Goal: Use online tool/utility: Utilize a website feature to perform a specific function

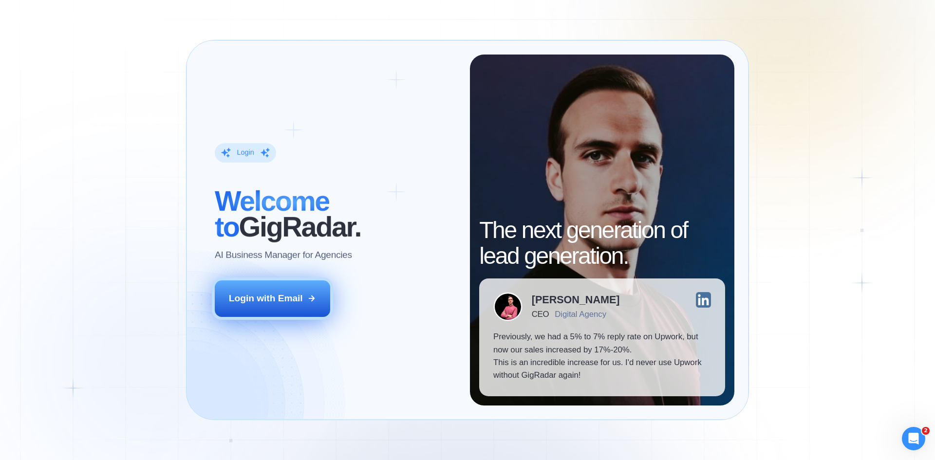
click at [284, 306] on button "Login with Email" at bounding box center [273, 298] width 116 height 36
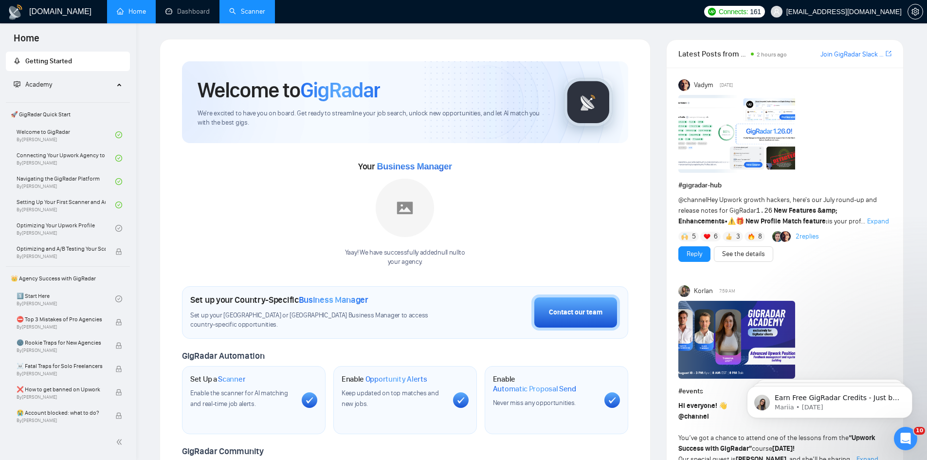
click at [253, 13] on link "Scanner" at bounding box center [247, 11] width 36 height 8
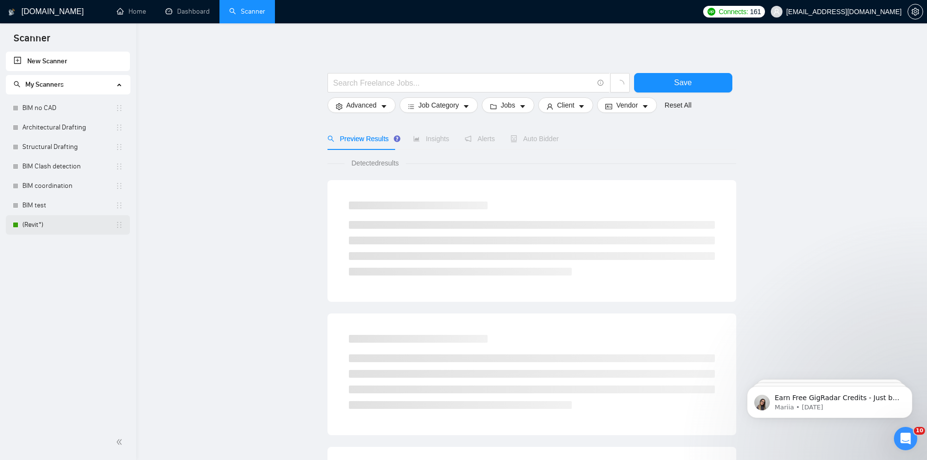
click at [41, 221] on link "(Revit*)" at bounding box center [68, 224] width 93 height 19
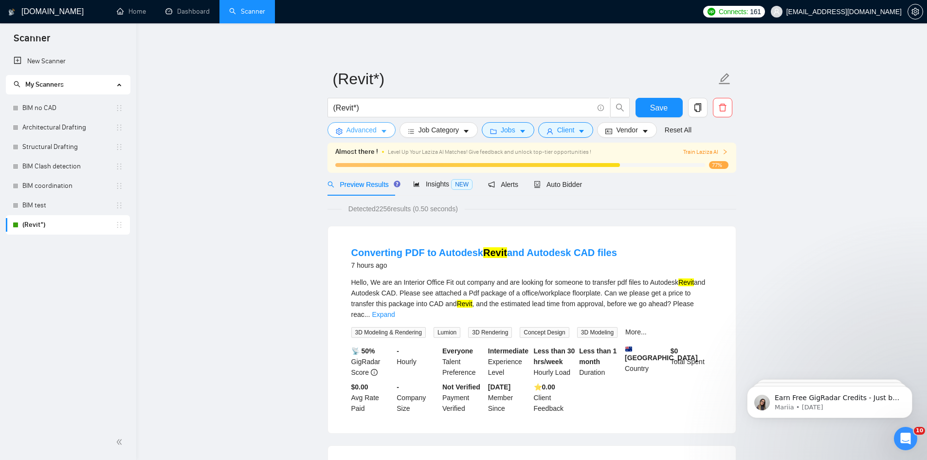
click at [376, 132] on span "Advanced" at bounding box center [362, 130] width 30 height 11
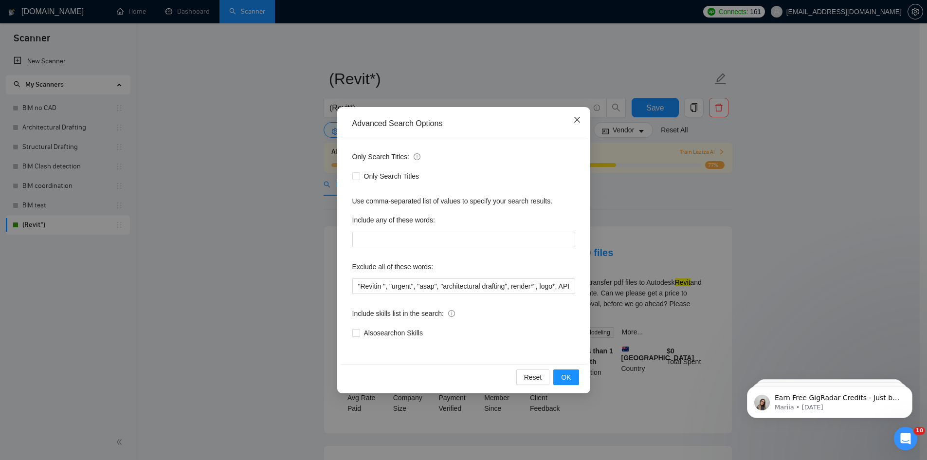
click at [576, 122] on icon "close" at bounding box center [577, 120] width 8 height 8
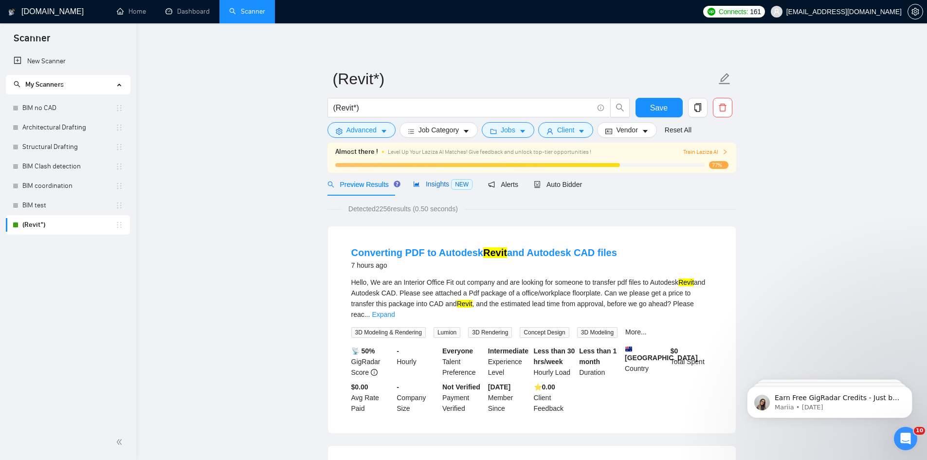
click at [434, 183] on span "Insights NEW" at bounding box center [442, 184] width 59 height 8
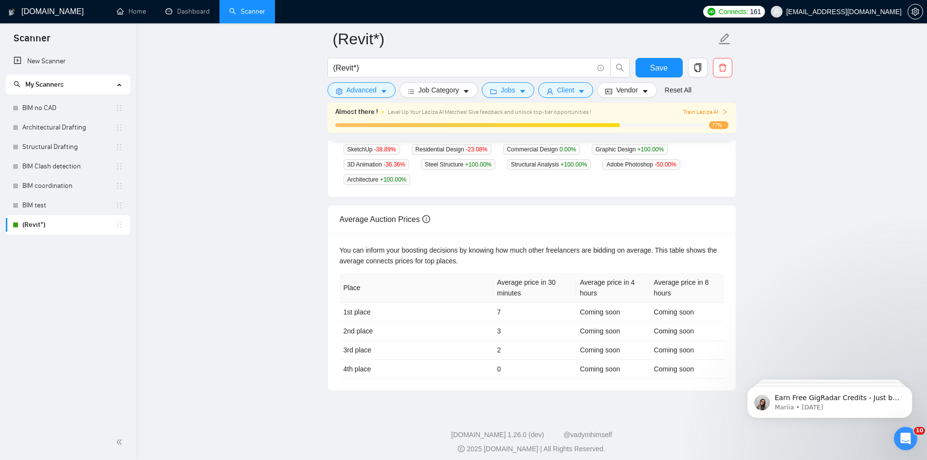
scroll to position [356, 0]
